Goal: Task Accomplishment & Management: Use online tool/utility

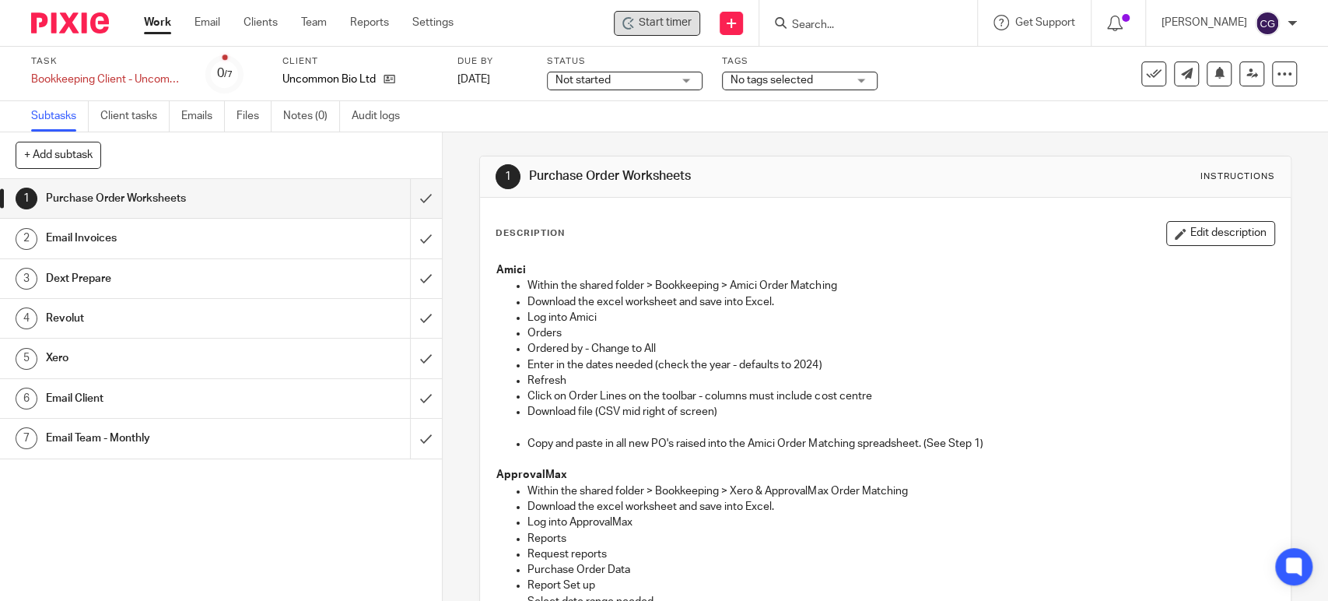
click at [688, 23] on span "Start timer" at bounding box center [665, 23] width 53 height 16
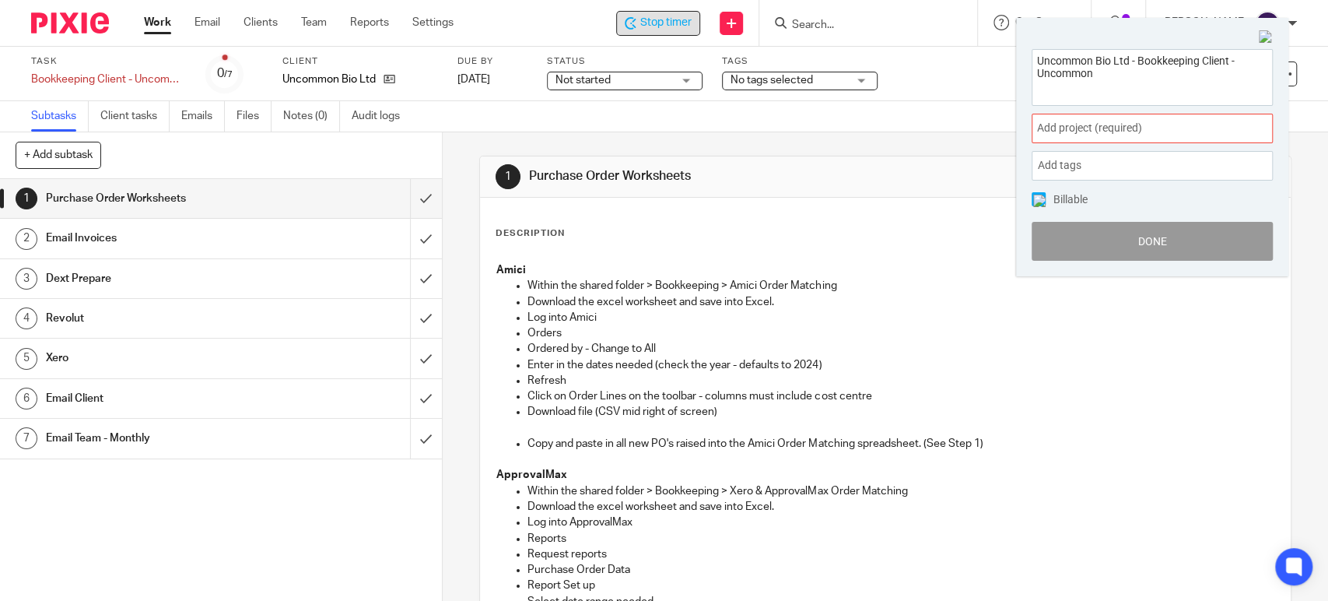
click at [1109, 131] on span "Add project (required) :" at bounding box center [1135, 128] width 196 height 16
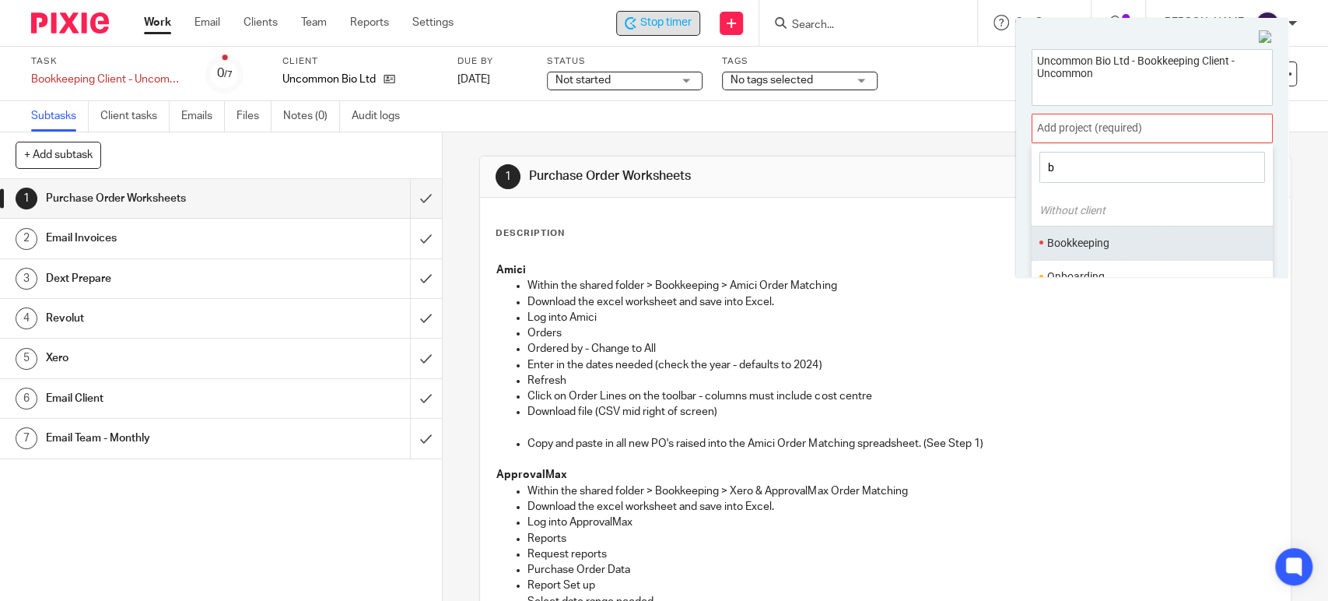
type input "b"
click at [1082, 235] on li "Bookkeeping" at bounding box center [1148, 243] width 203 height 16
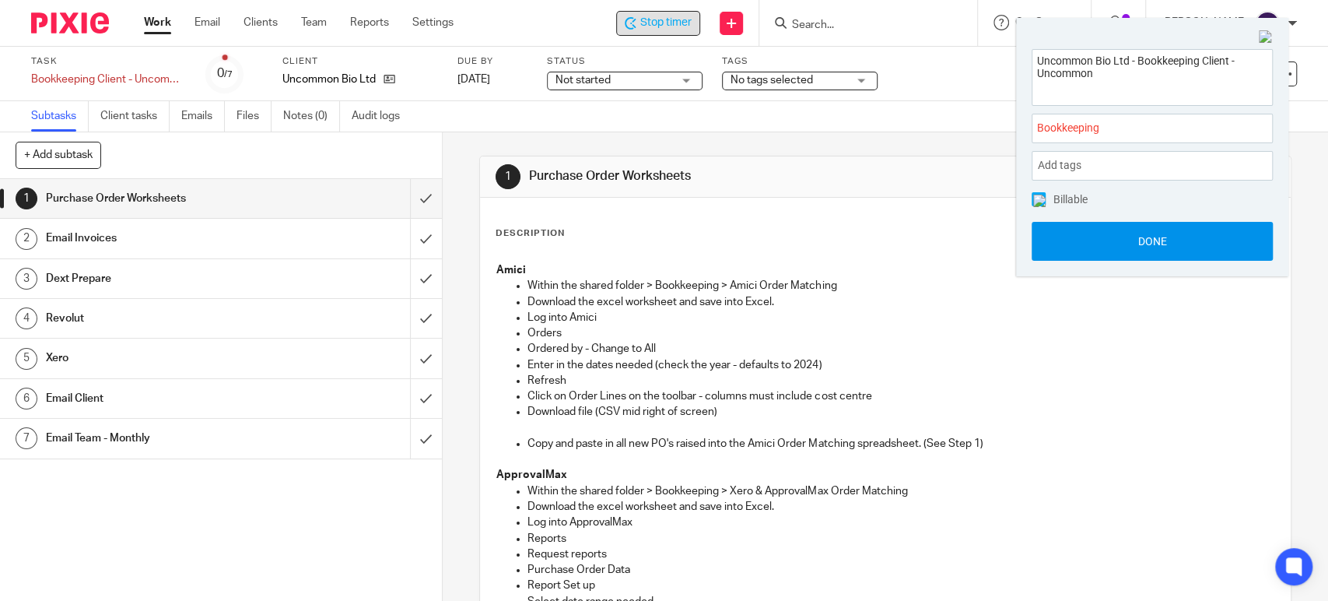
click at [1158, 237] on button "Done" at bounding box center [1152, 241] width 241 height 39
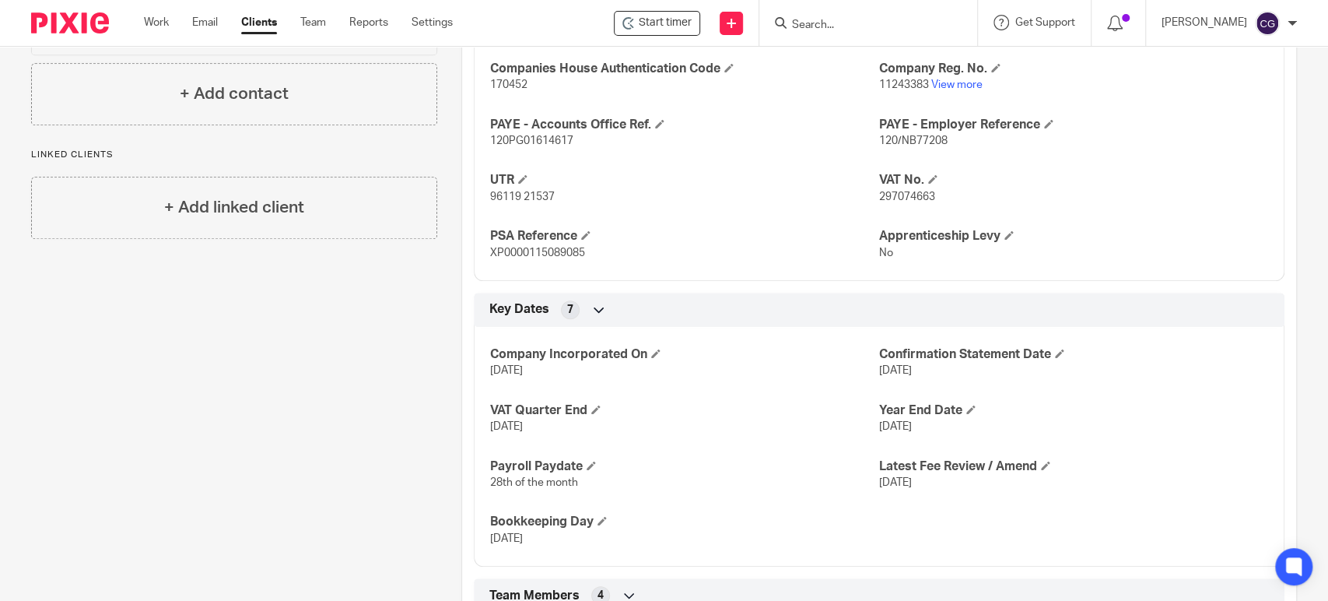
scroll to position [972, 0]
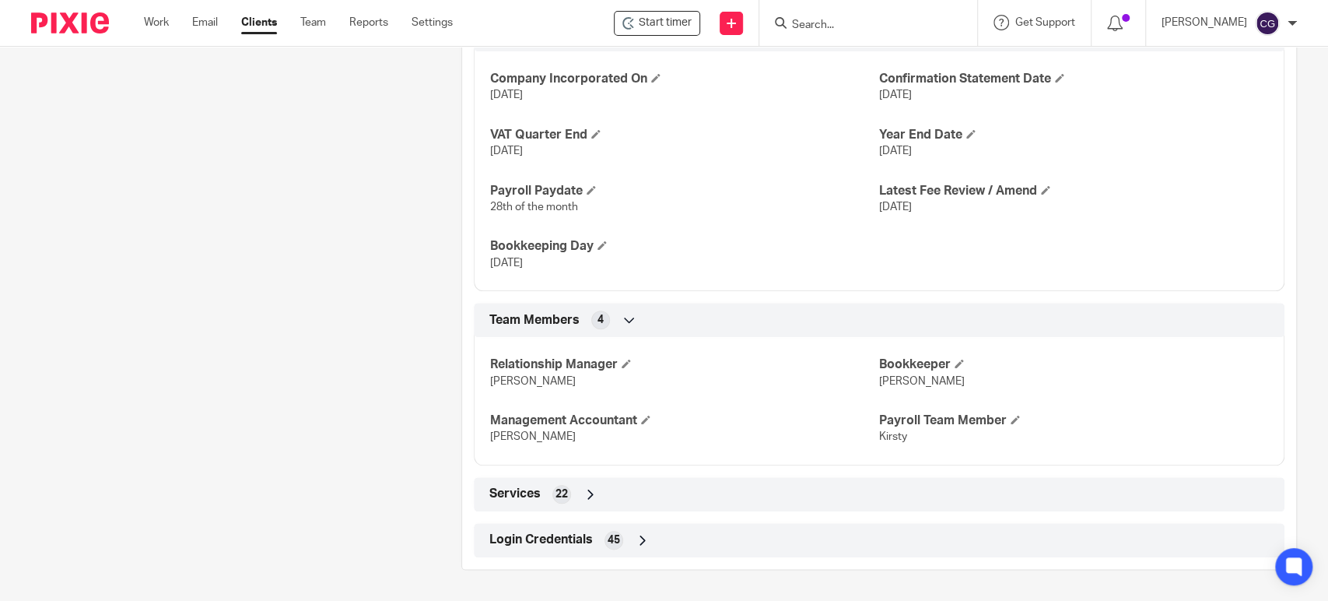
click at [639, 534] on icon at bounding box center [643, 540] width 16 height 16
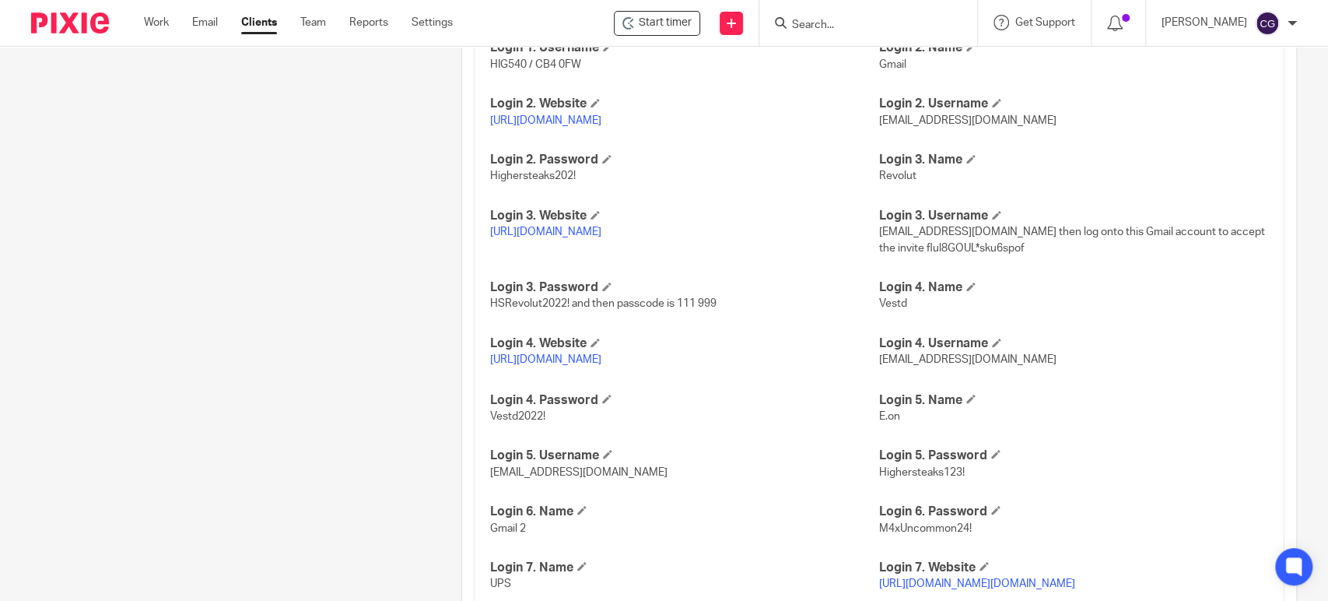
scroll to position [1609, 0]
click at [576, 123] on link "https://mail.google.com/" at bounding box center [545, 117] width 111 height 11
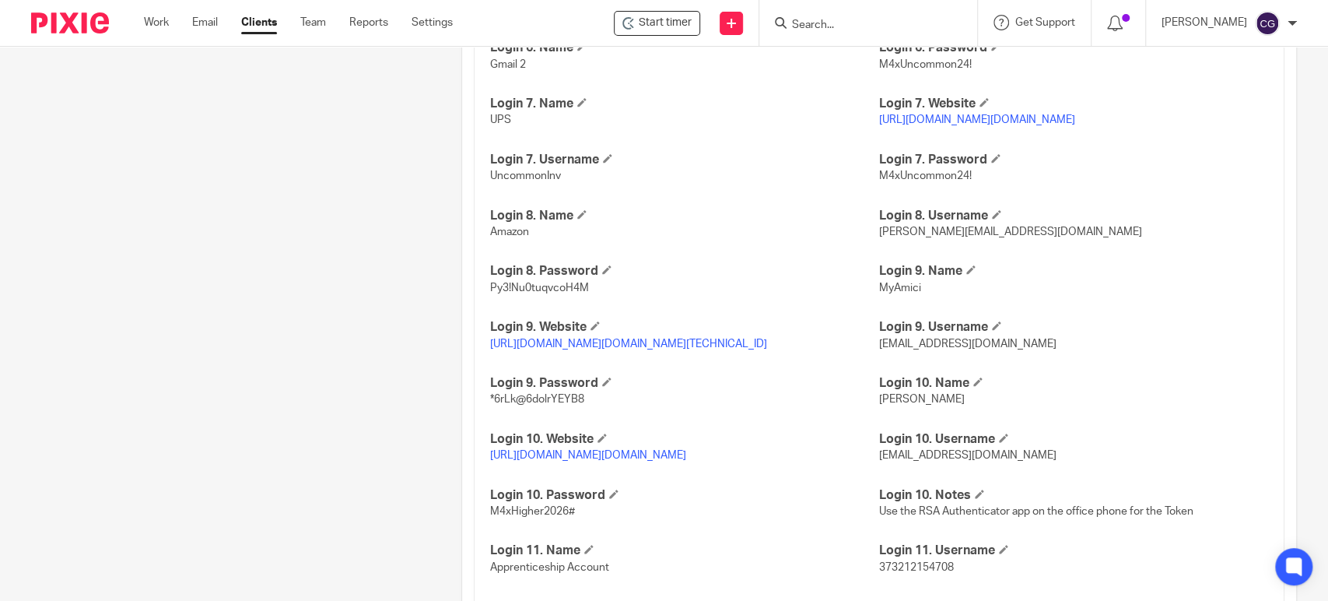
scroll to position [2136, 0]
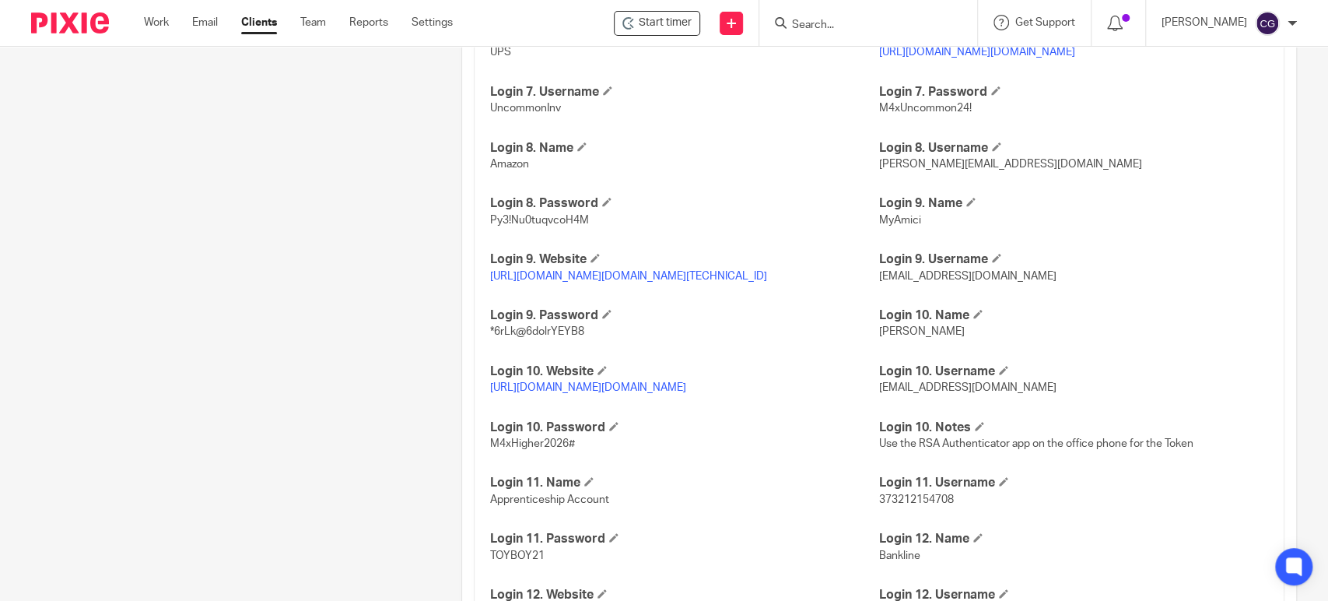
click at [707, 282] on link "https://auth.myamici.com/realms/myamici/protocol/openid-connect/auth?client_id=…" at bounding box center [628, 276] width 277 height 11
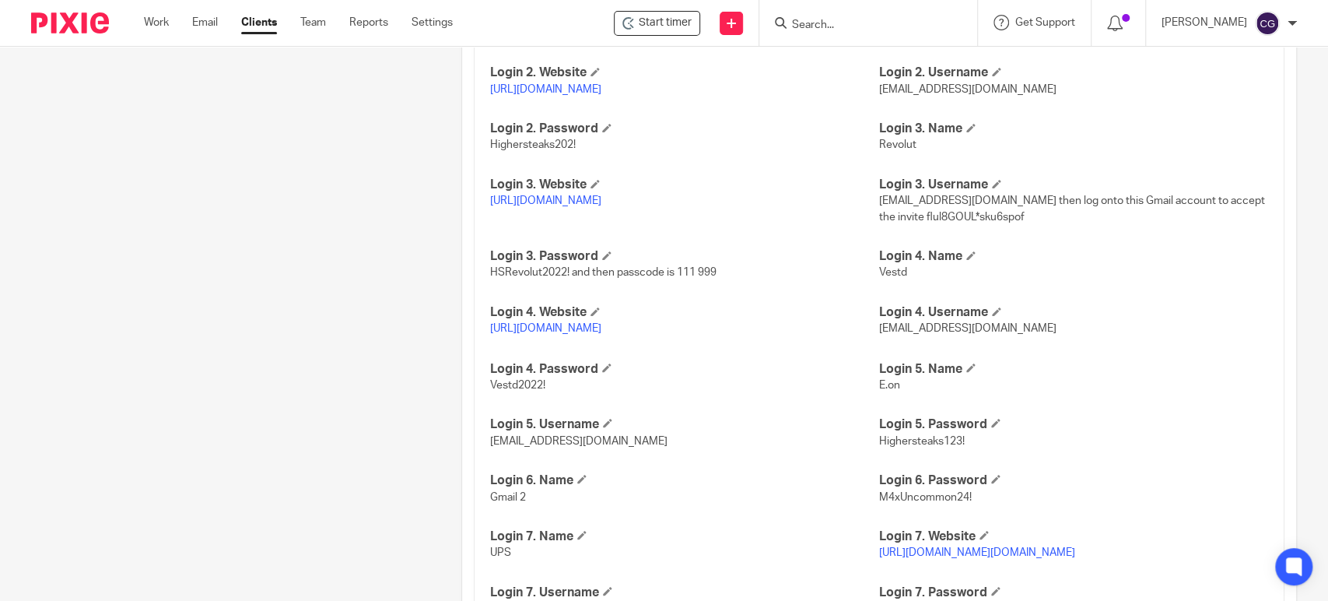
scroll to position [1603, 0]
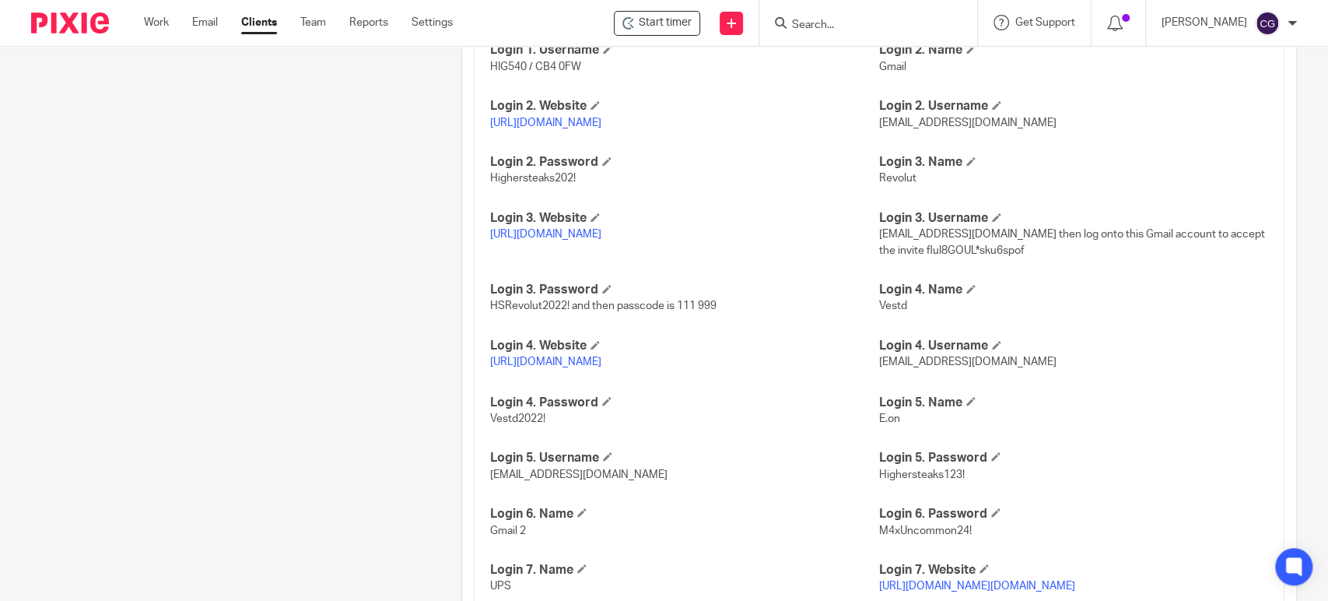
click at [528, 184] on span "Highersteaks202!" at bounding box center [533, 178] width 86 height 11
copy span "Highersteaks202"
